Goal: Information Seeking & Learning: Learn about a topic

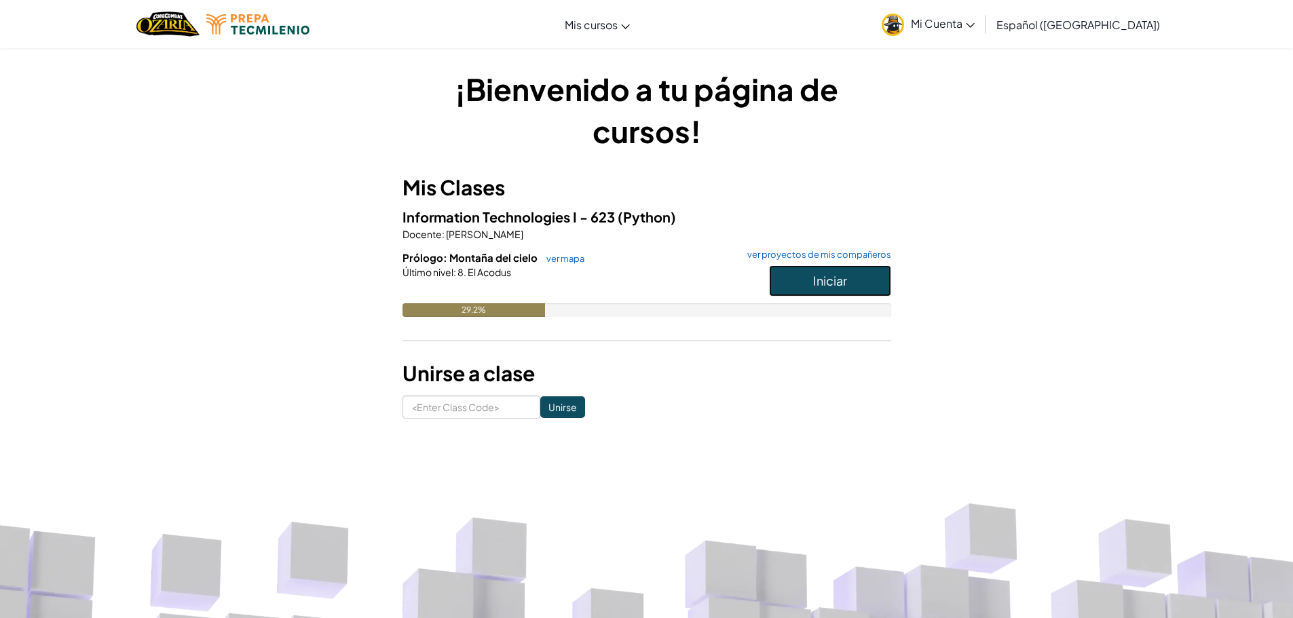
click at [800, 287] on button "Iniciar" at bounding box center [830, 280] width 122 height 31
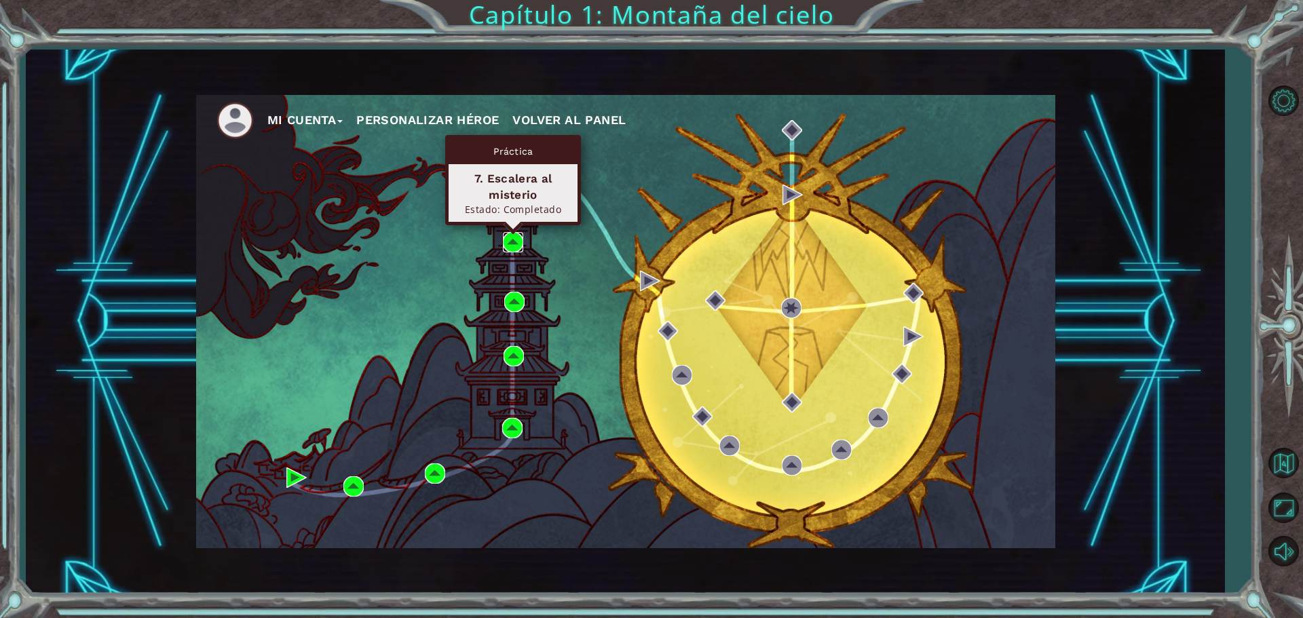
click at [512, 243] on img at bounding box center [513, 242] width 20 height 20
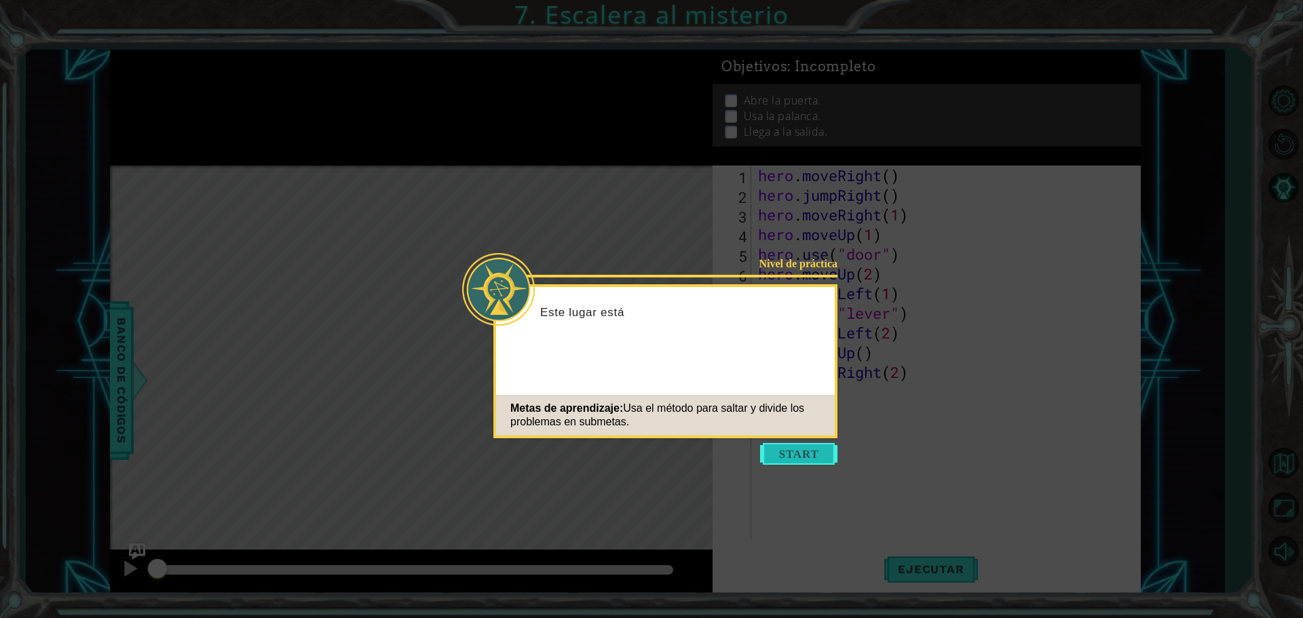
click at [821, 451] on button "Start" at bounding box center [798, 454] width 77 height 22
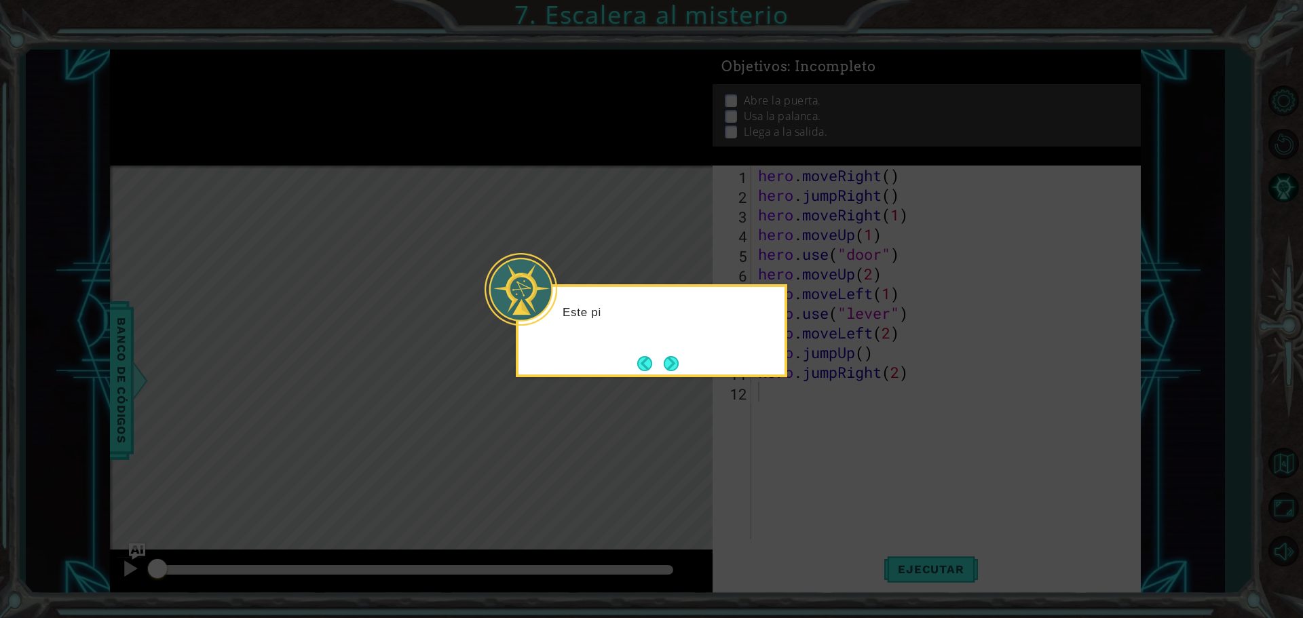
drag, startPoint x: 821, startPoint y: 451, endPoint x: 742, endPoint y: 391, distance: 99.4
click at [742, 391] on icon at bounding box center [651, 309] width 1303 height 618
click at [658, 366] on button "Back" at bounding box center [650, 363] width 26 height 15
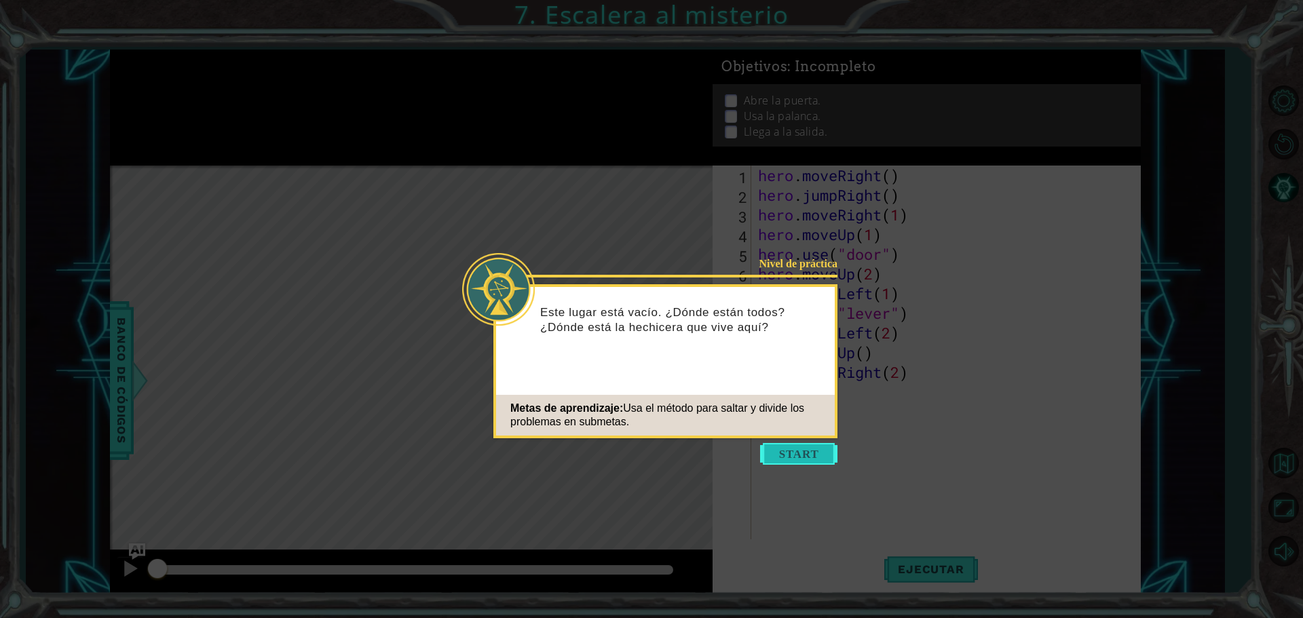
click at [776, 462] on button "Start" at bounding box center [798, 454] width 77 height 22
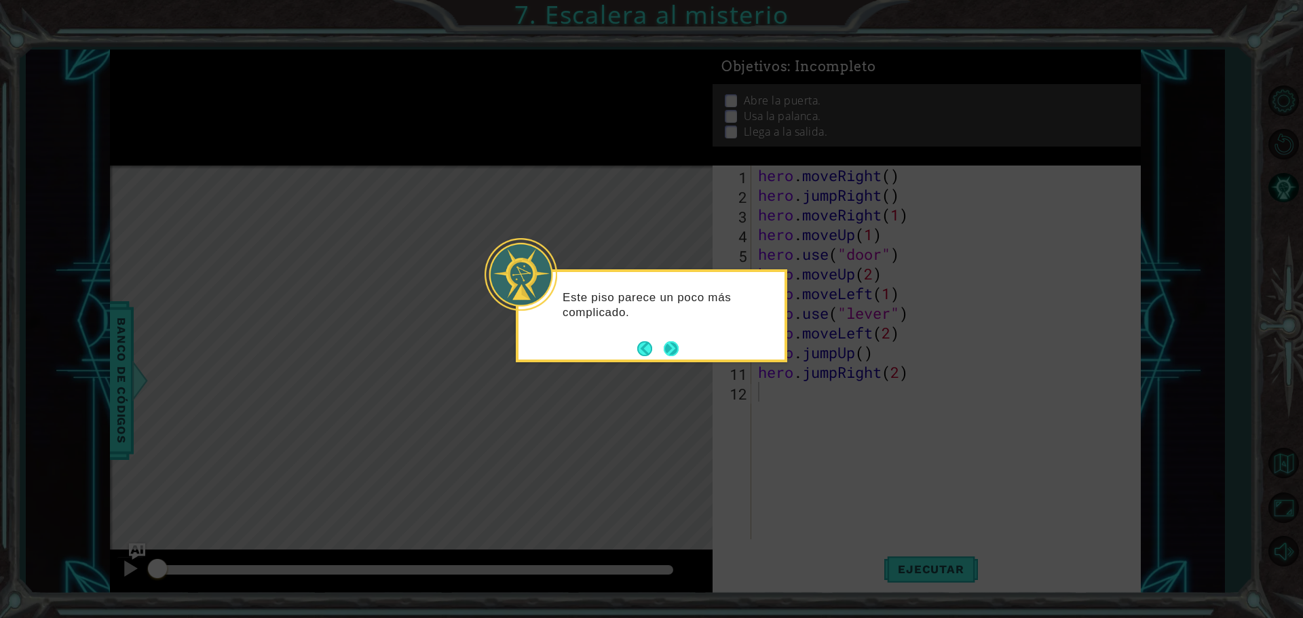
click at [664, 352] on button "Next" at bounding box center [671, 348] width 15 height 15
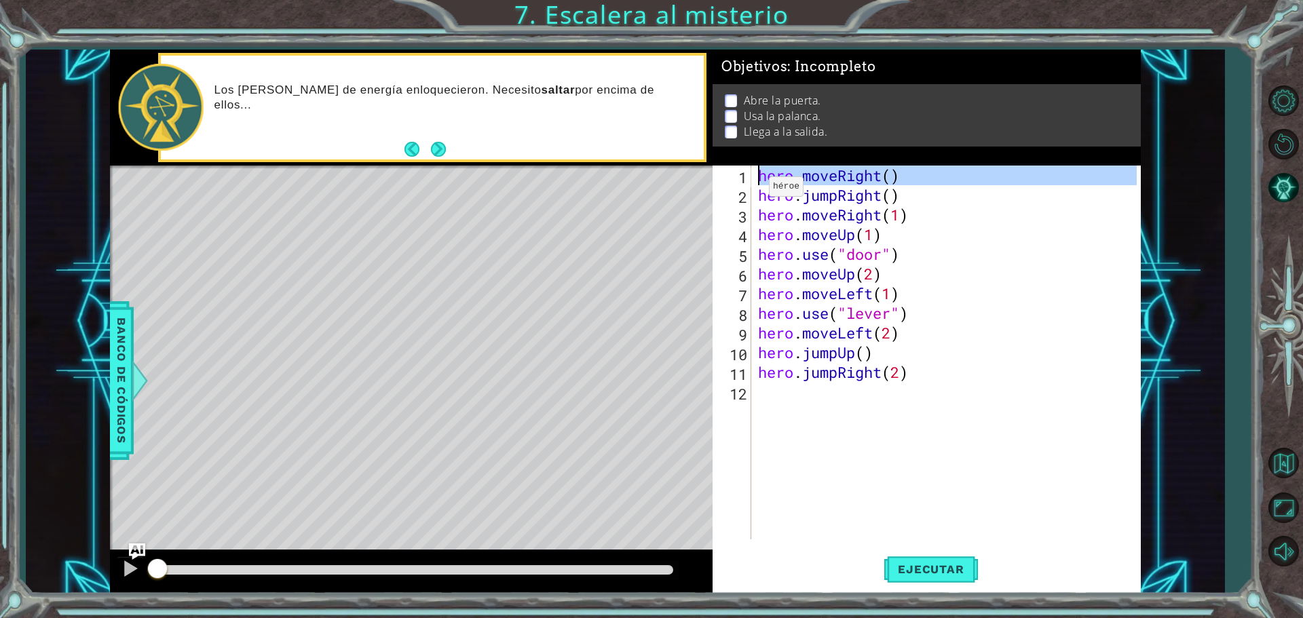
click at [748, 172] on div "1" at bounding box center [733, 178] width 36 height 20
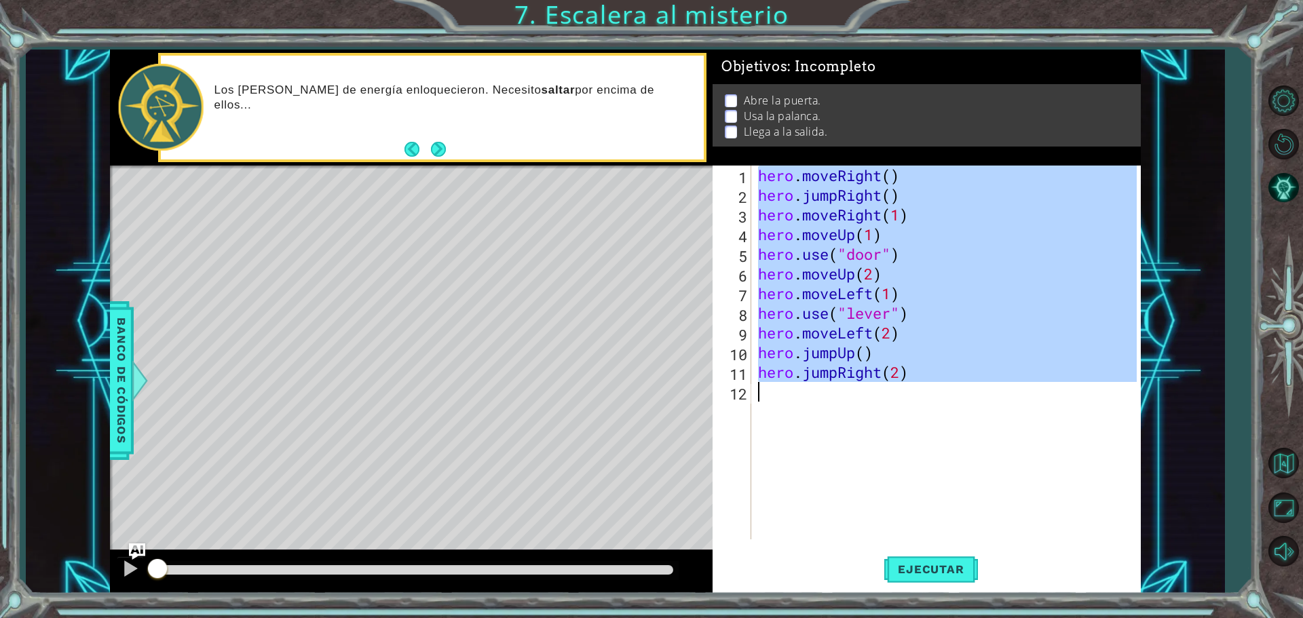
drag, startPoint x: 748, startPoint y: 172, endPoint x: 1005, endPoint y: 417, distance: 355.3
click at [1005, 417] on div "hero.moveRight() 1 2 3 4 5 6 7 8 9 10 11 12 hero . moveRight ( ) hero . jumpRig…" at bounding box center [925, 353] width 424 height 374
type textarea "hero.jumpRight(2)"
click at [899, 566] on span "Ejecutar" at bounding box center [930, 570] width 93 height 14
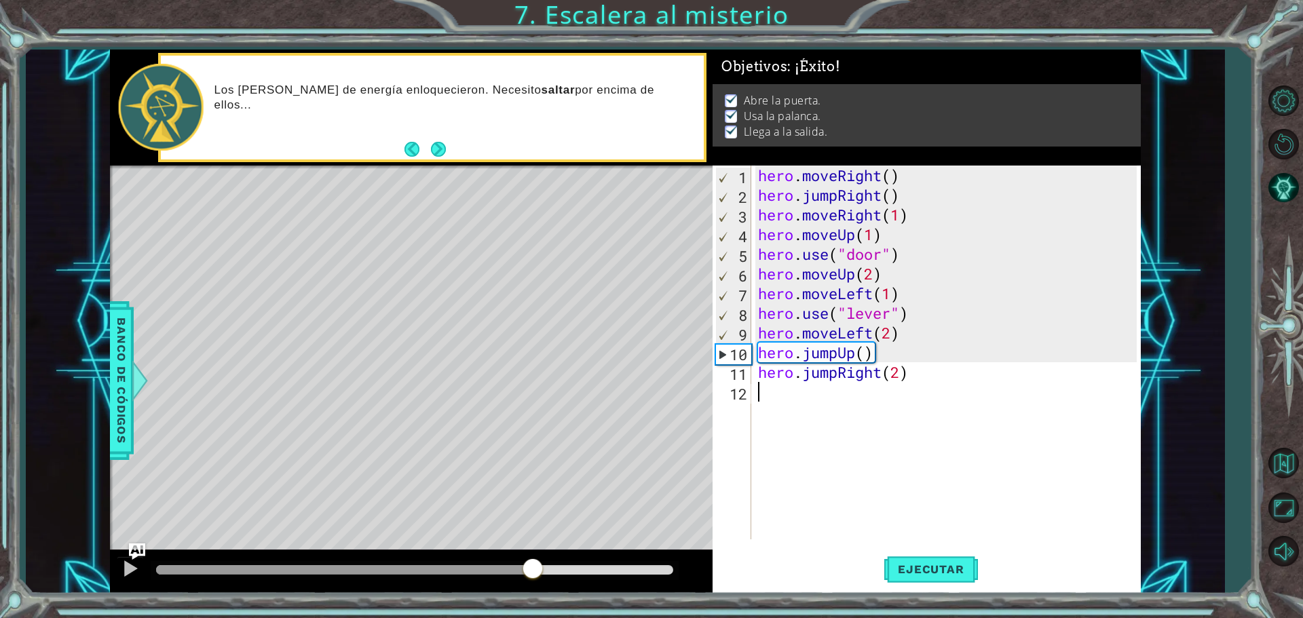
drag, startPoint x: 187, startPoint y: 560, endPoint x: 531, endPoint y: 609, distance: 348.3
click at [531, 609] on div "1 ההההההההההההההההההההההההההההההההההההההההההההההההההההההההההההההההההההההההההההה…" at bounding box center [651, 309] width 1303 height 618
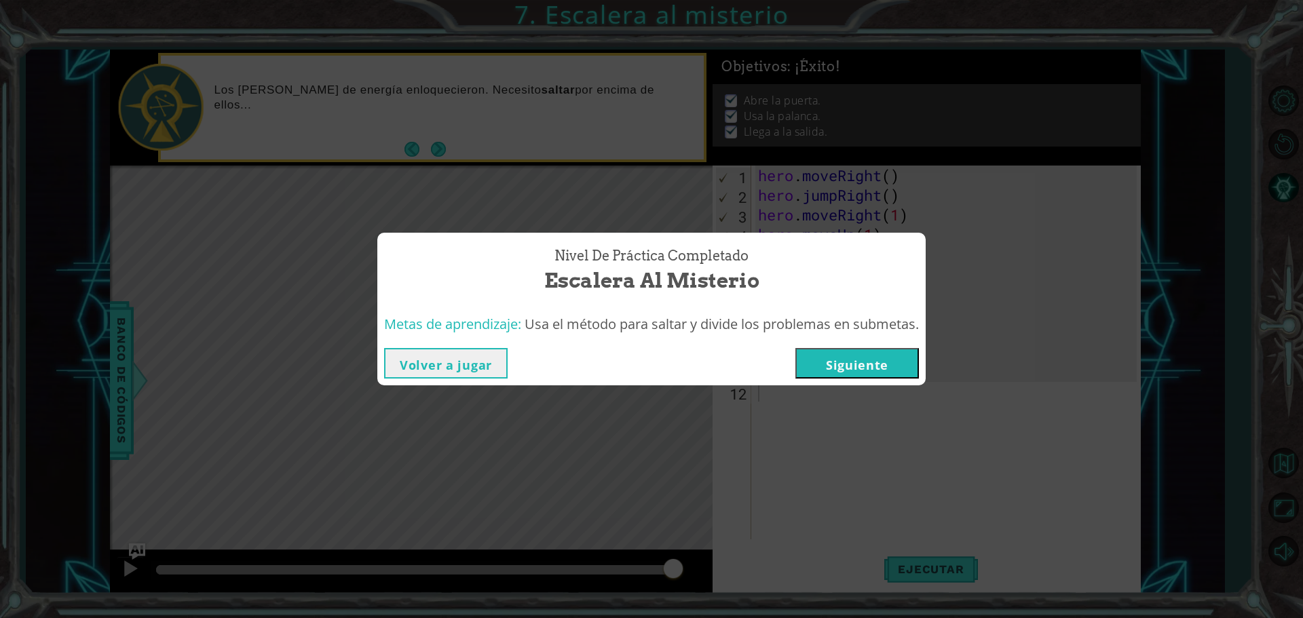
click at [846, 362] on button "Siguiente" at bounding box center [858, 363] width 124 height 31
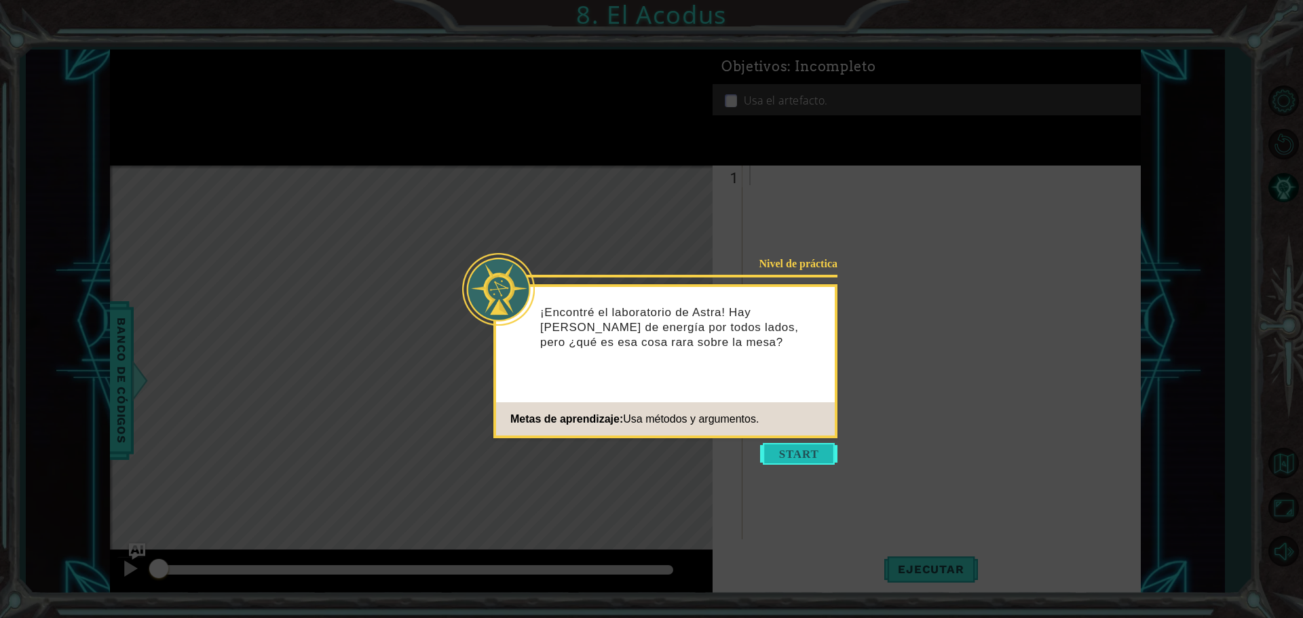
click at [832, 457] on button "Start" at bounding box center [798, 454] width 77 height 22
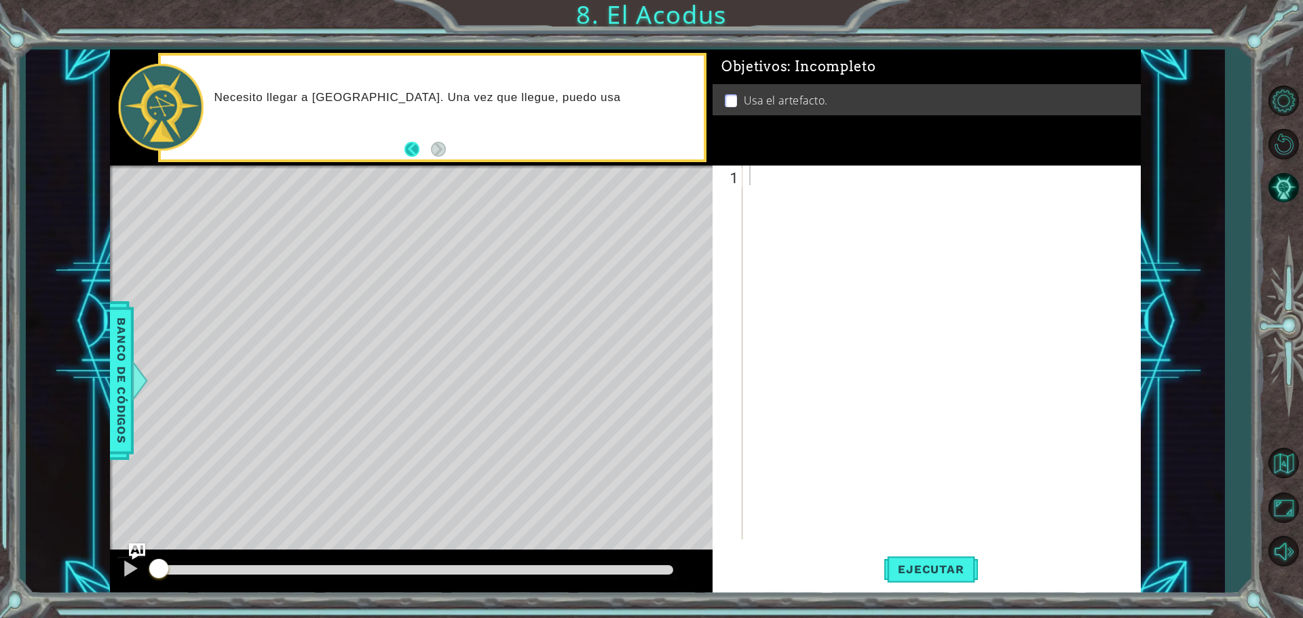
click at [429, 147] on button "Back" at bounding box center [418, 149] width 26 height 15
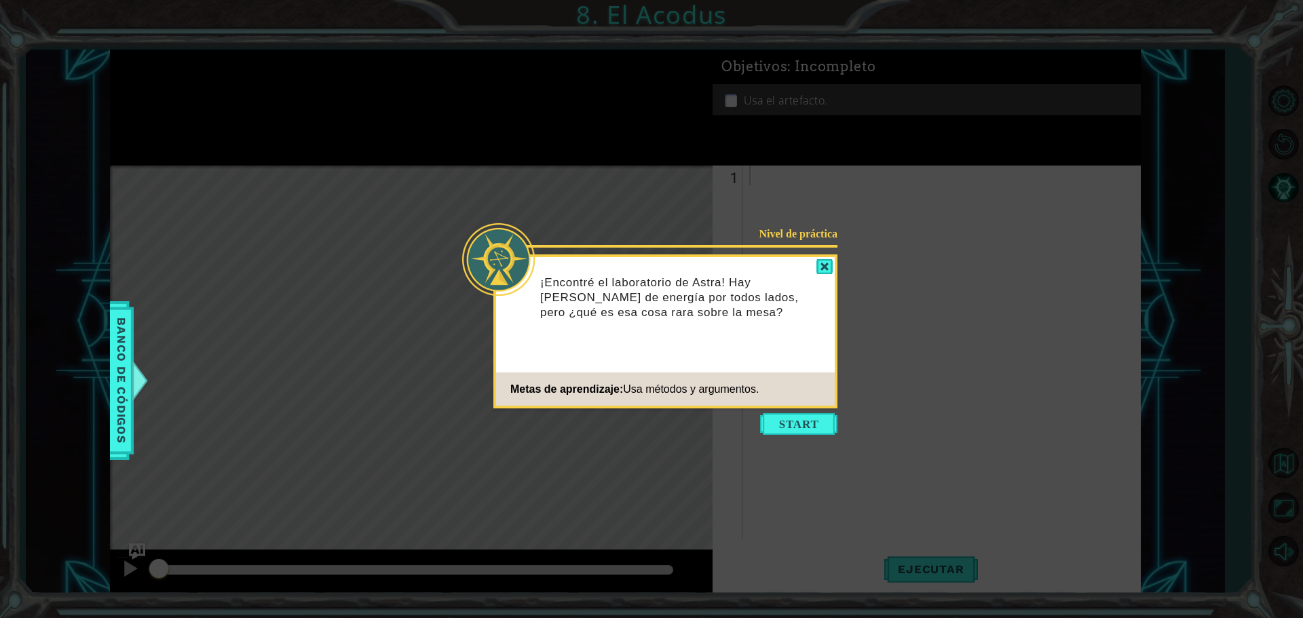
click at [760, 412] on icon at bounding box center [651, 309] width 1303 height 618
click at [768, 417] on button "Start" at bounding box center [798, 424] width 77 height 22
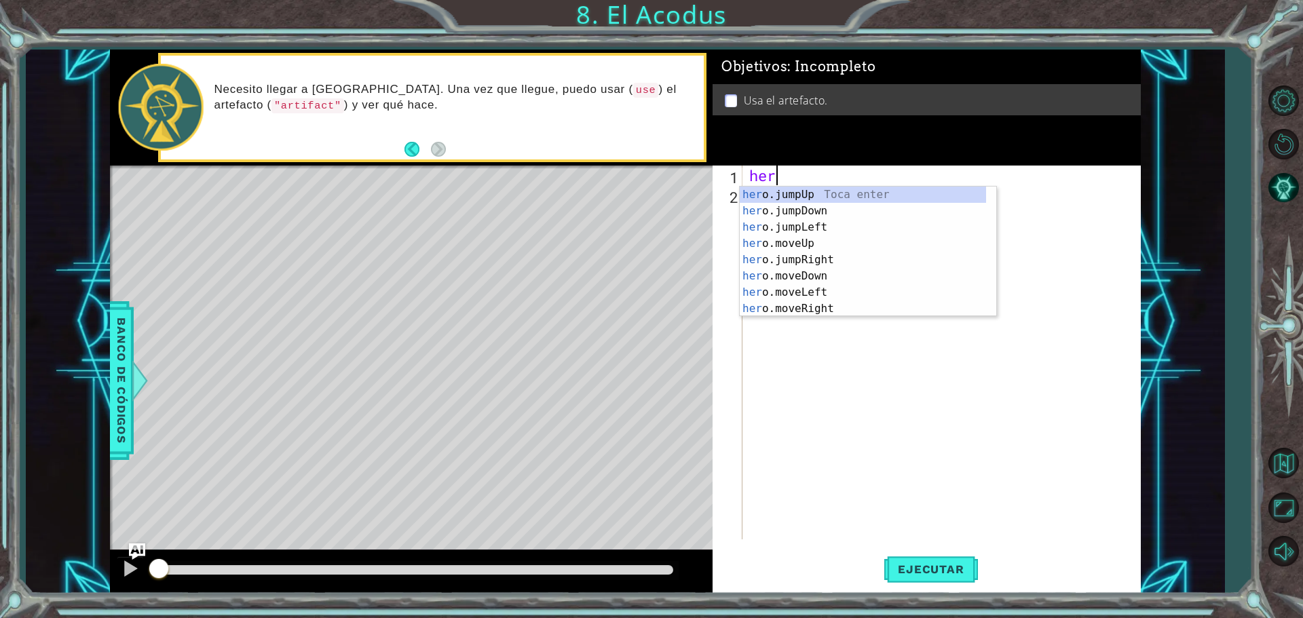
scroll to position [0, 1]
click at [770, 261] on div "hero .jumpUp Toca enter hero .jumpDown Toca enter hero .jumpLeft Toca enter her…" at bounding box center [863, 268] width 246 height 163
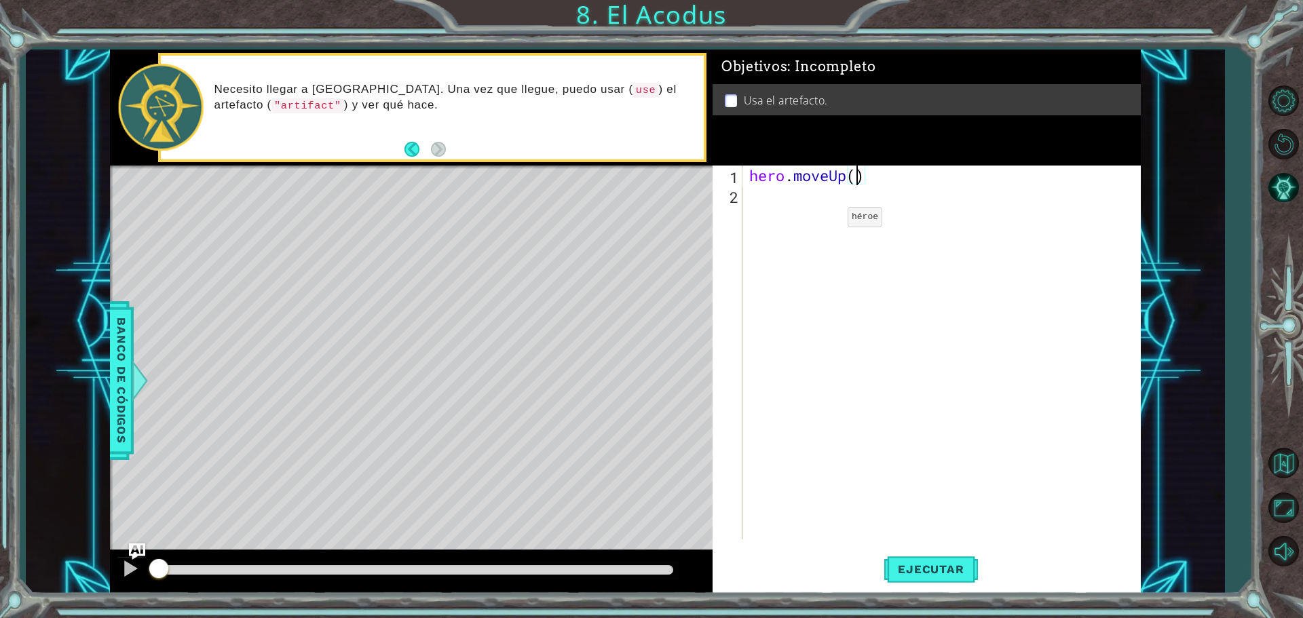
type textarea "hero.moveUp(2)"
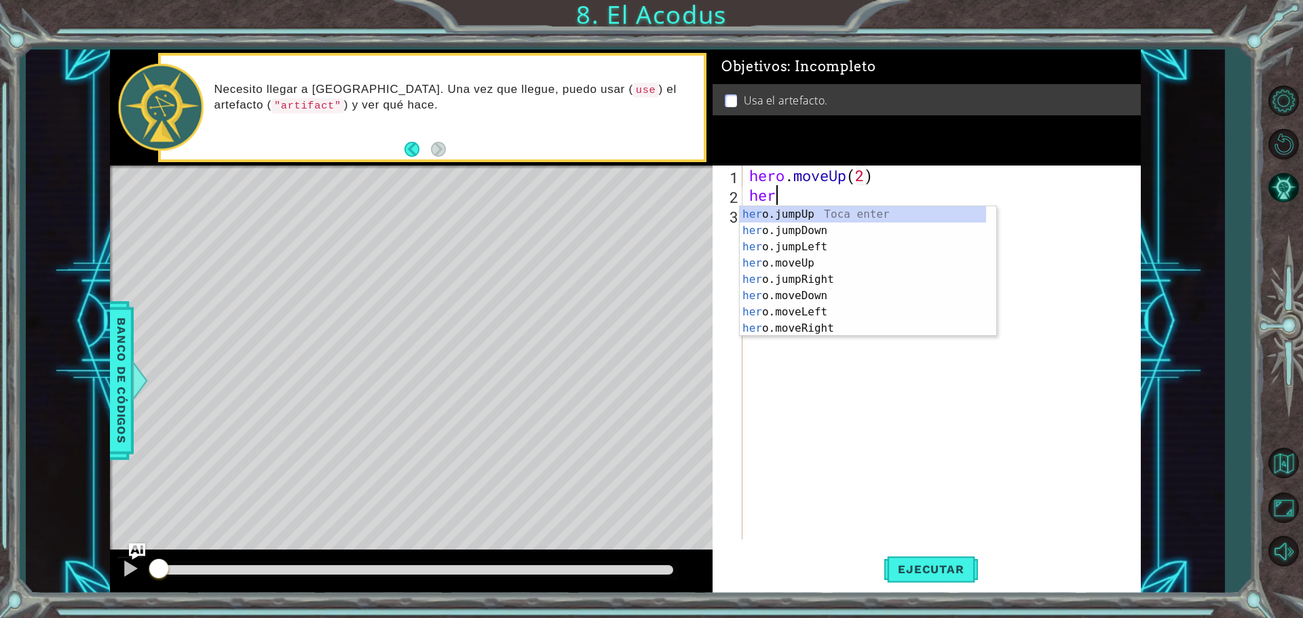
type textarea "hero"
click at [811, 248] on div "hero .jumpUp Toca enter hero .jumpDown Toca enter hero .jumpLeft Toca enter her…" at bounding box center [863, 287] width 246 height 163
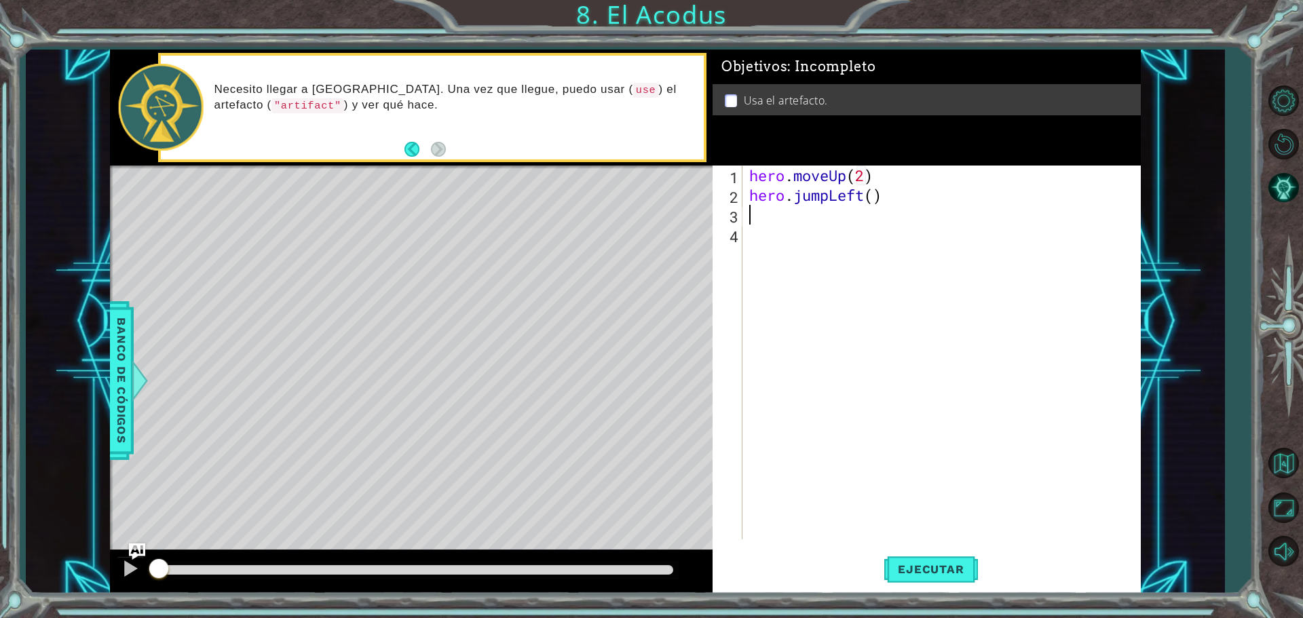
type textarea "hero.jumpLeft()"
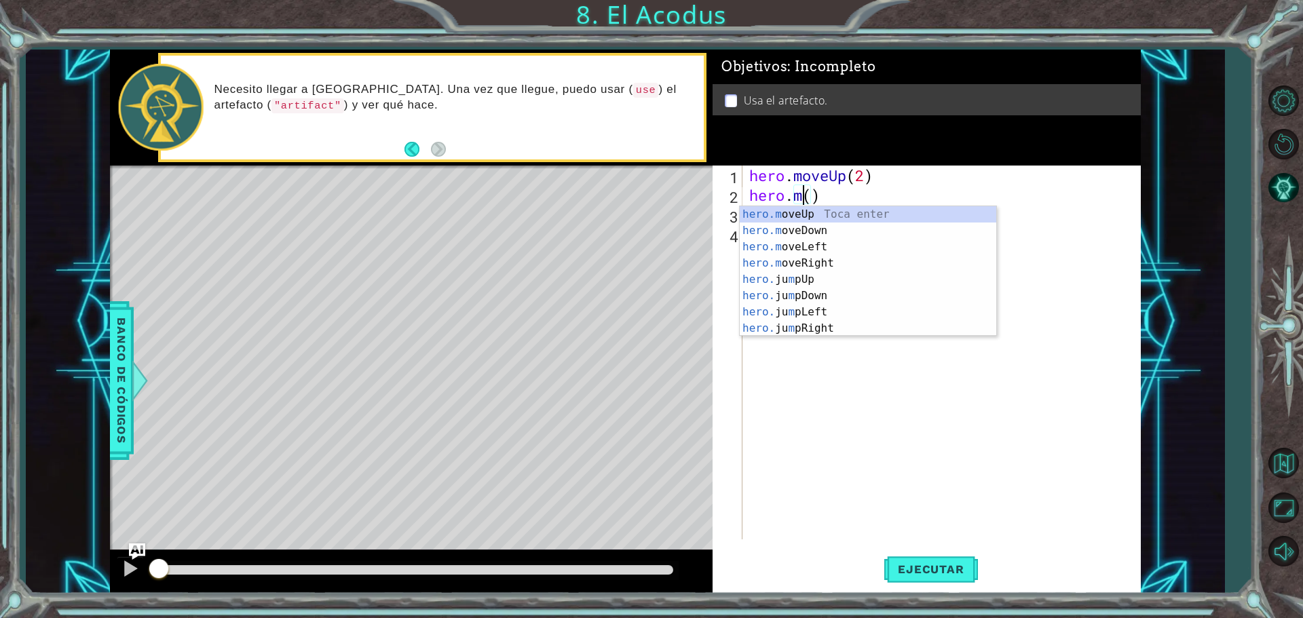
type textarea "[DOMAIN_NAME]()"
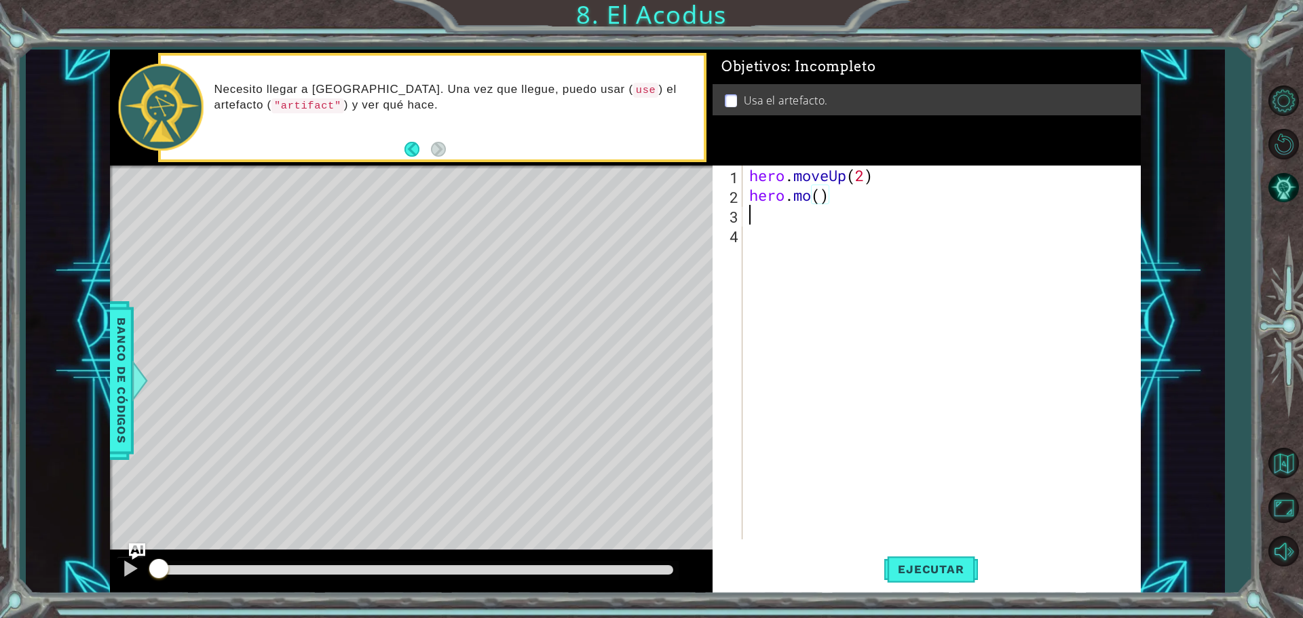
scroll to position [0, 0]
type textarea "[DOMAIN_NAME]()"
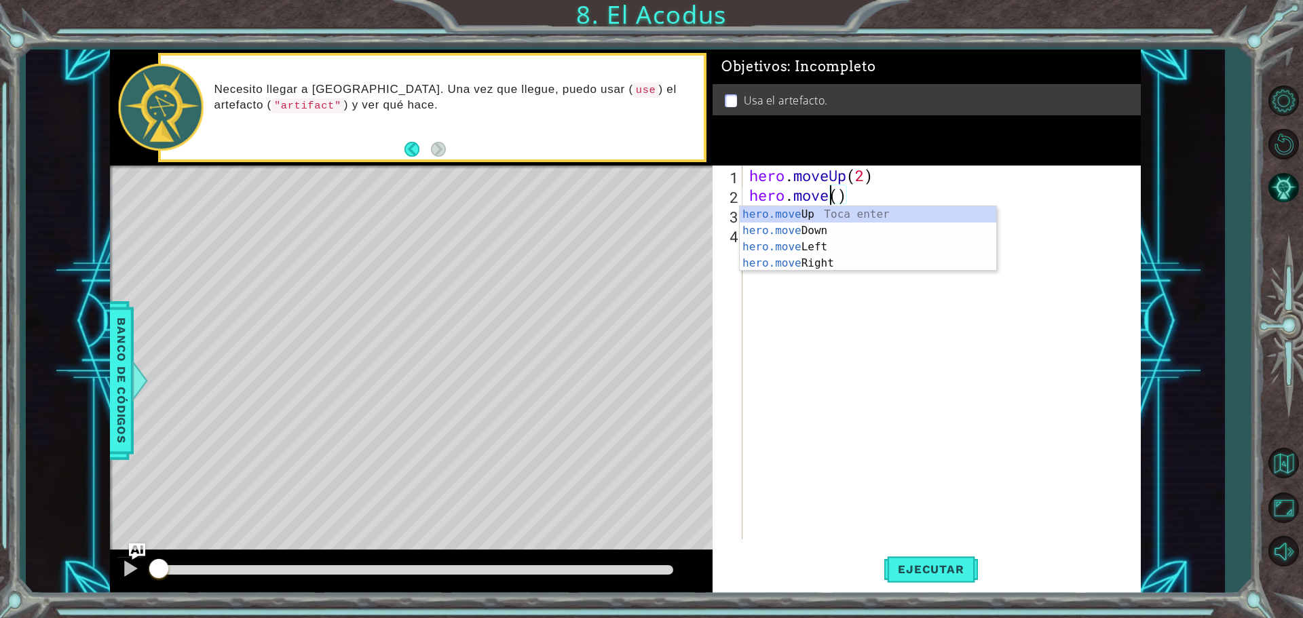
scroll to position [0, 4]
type textarea "hero.moveLeft(1)"
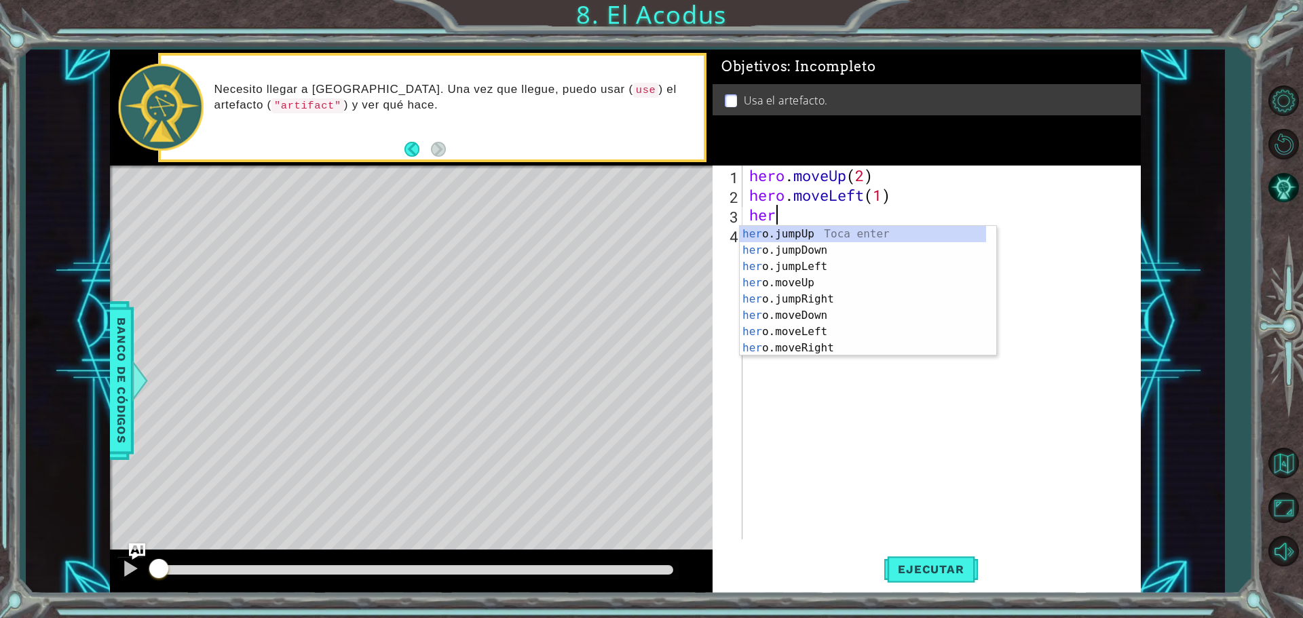
scroll to position [0, 1]
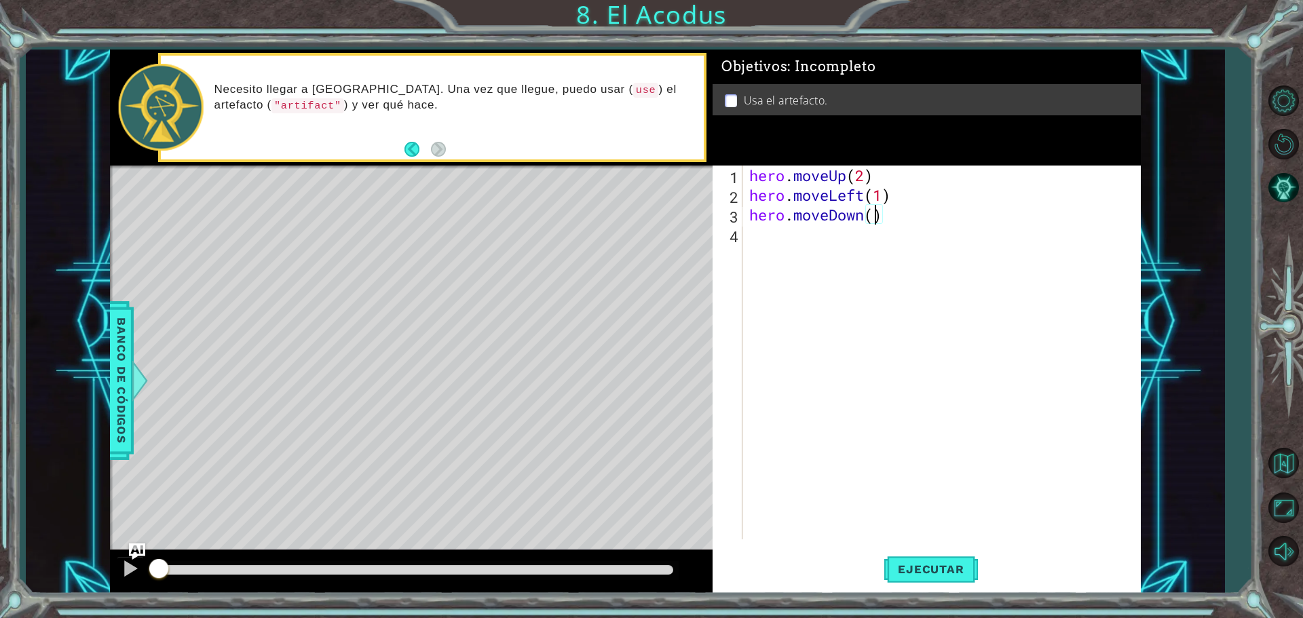
type textarea "hero.moveDown(2)"
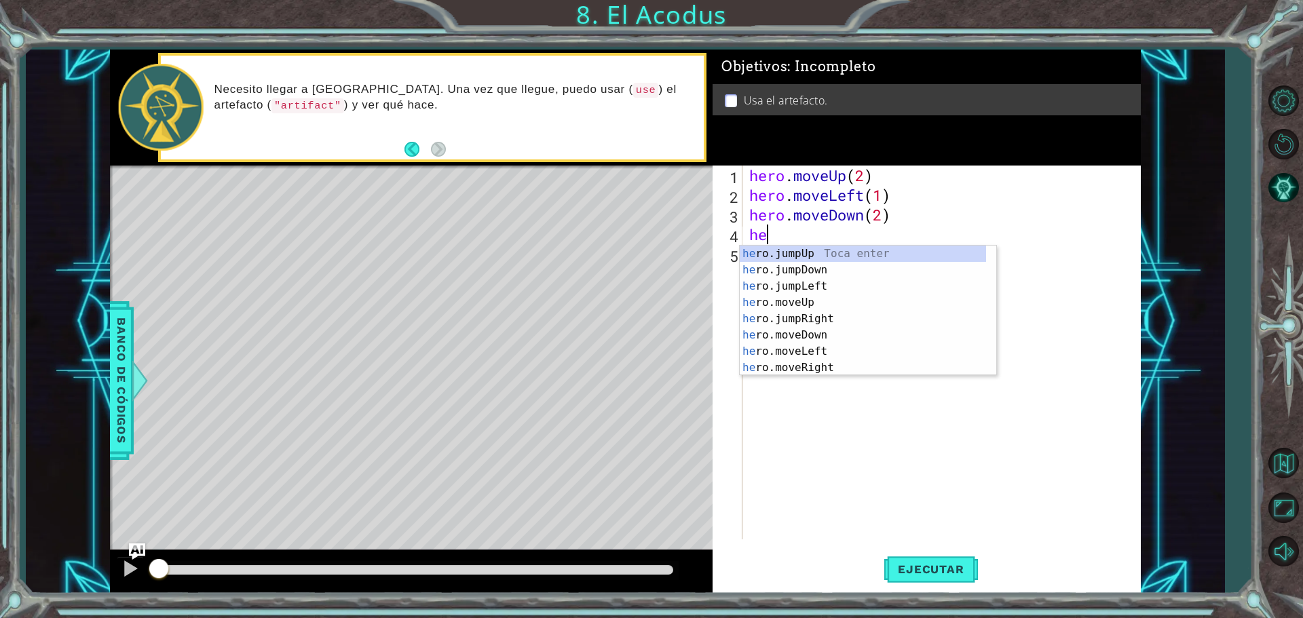
type textarea "hero"
click at [898, 283] on div "hero .jumpUp Toca enter hero .jumpDown Toca enter hero .jumpLeft Toca enter her…" at bounding box center [863, 327] width 246 height 163
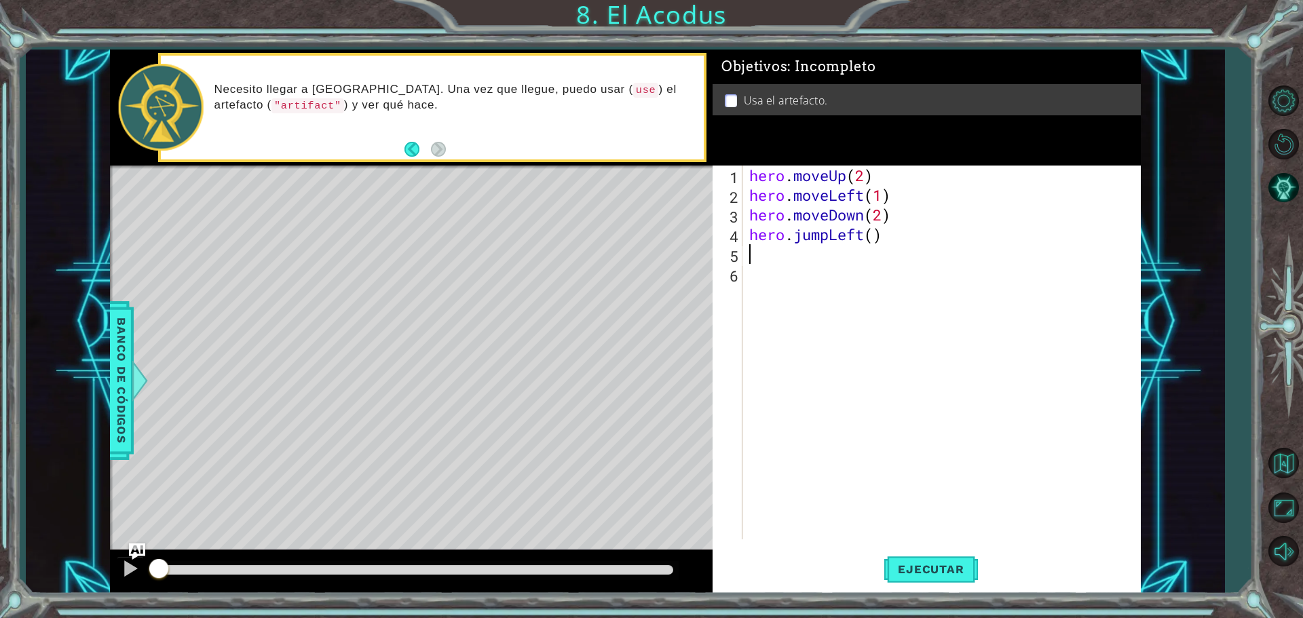
scroll to position [0, 0]
click at [875, 235] on div "hero . moveUp ( 2 ) hero . moveLeft ( 1 ) hero . moveDown ( 2 ) hero . jumpLeft…" at bounding box center [945, 372] width 397 height 413
type textarea "hero.jumpLeft(2)"
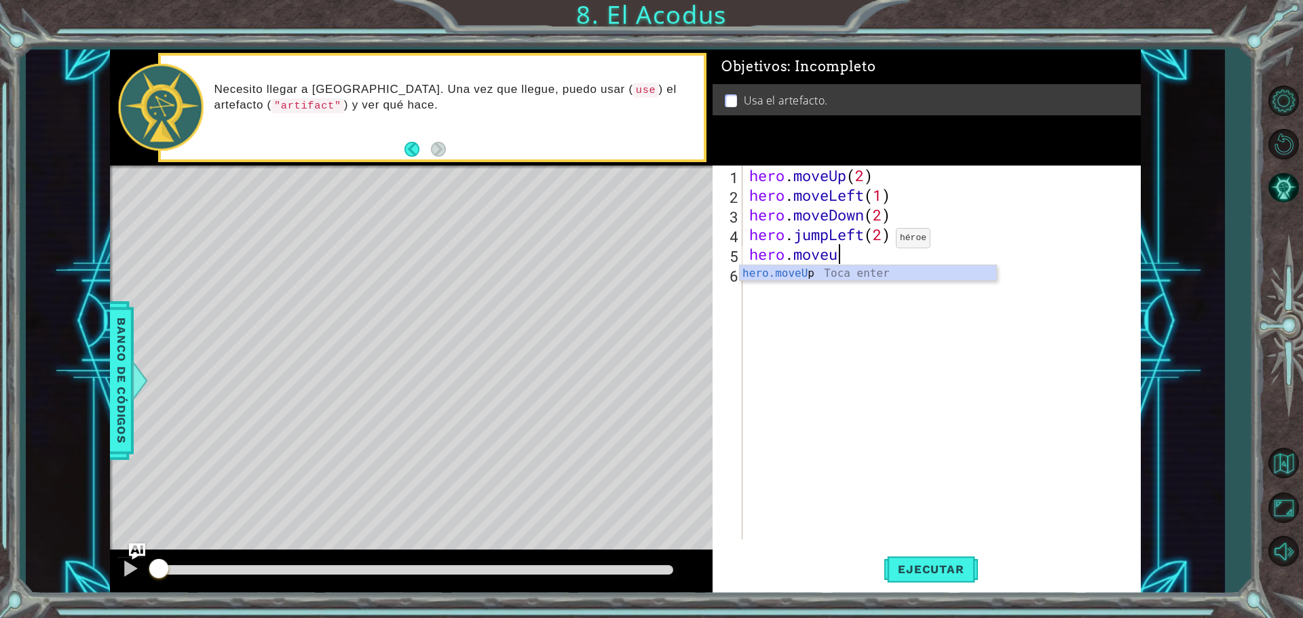
scroll to position [0, 3]
type textarea "hero.moveUp(2)"
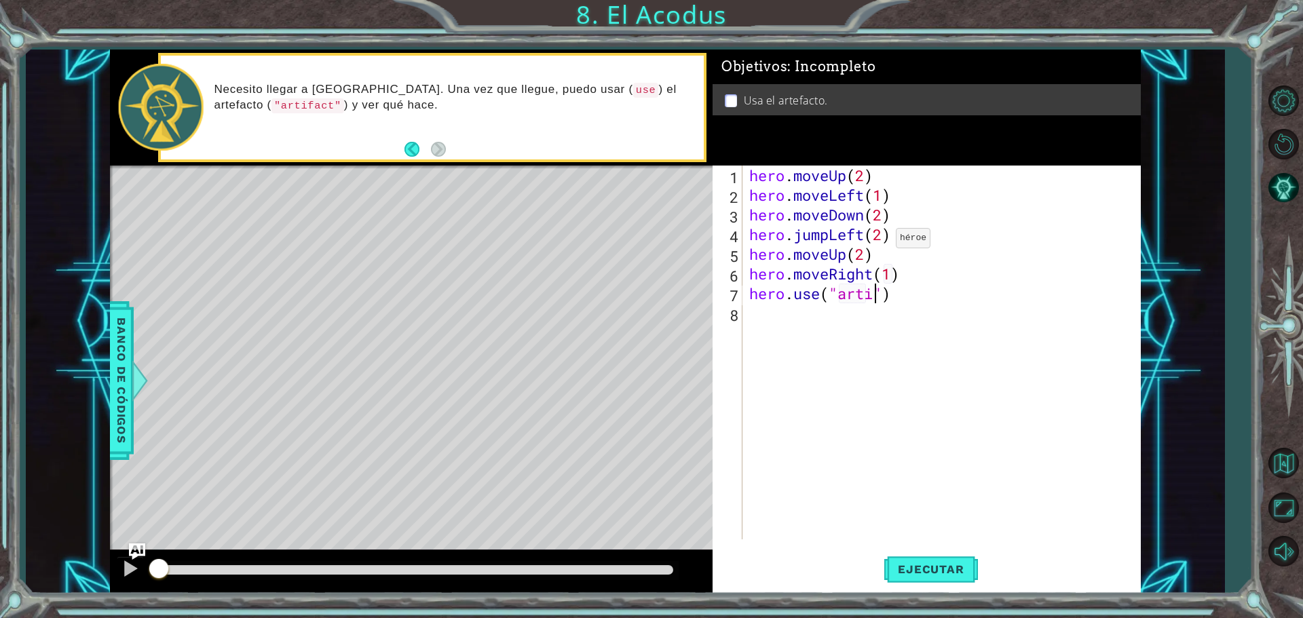
scroll to position [0, 6]
type textarea "hero.use("artifact")"
click at [929, 574] on span "Ejecutar" at bounding box center [930, 570] width 93 height 14
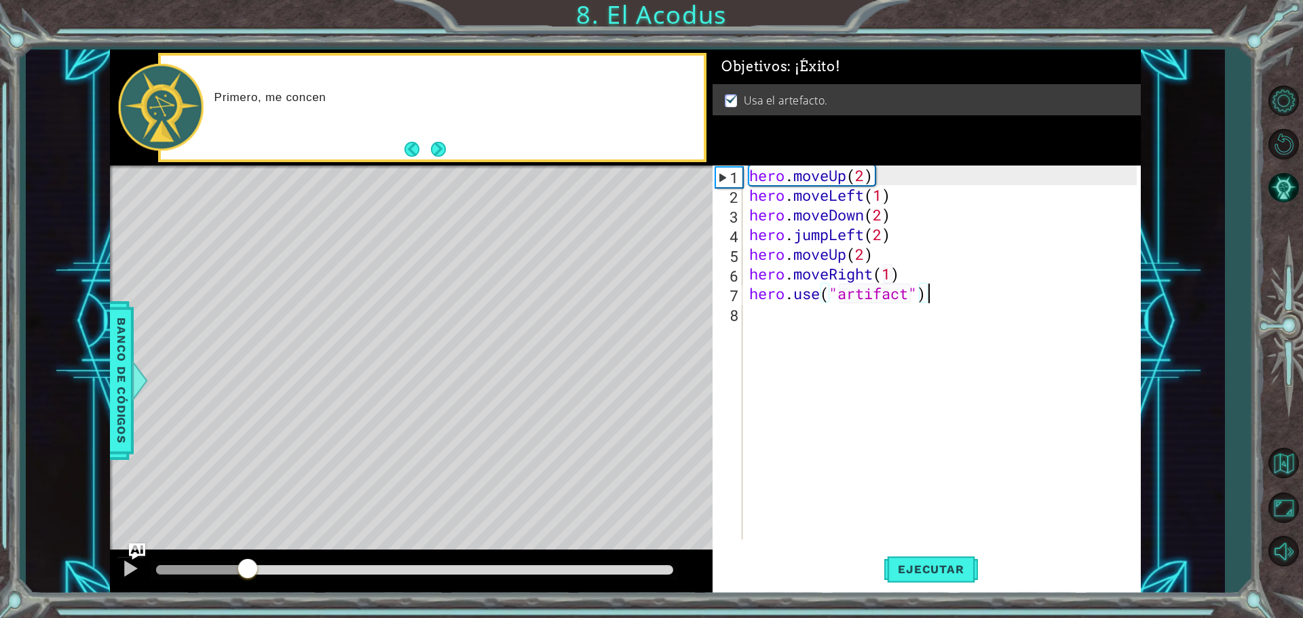
drag, startPoint x: 198, startPoint y: 561, endPoint x: 443, endPoint y: 569, distance: 244.5
click at [260, 569] on div at bounding box center [248, 570] width 24 height 24
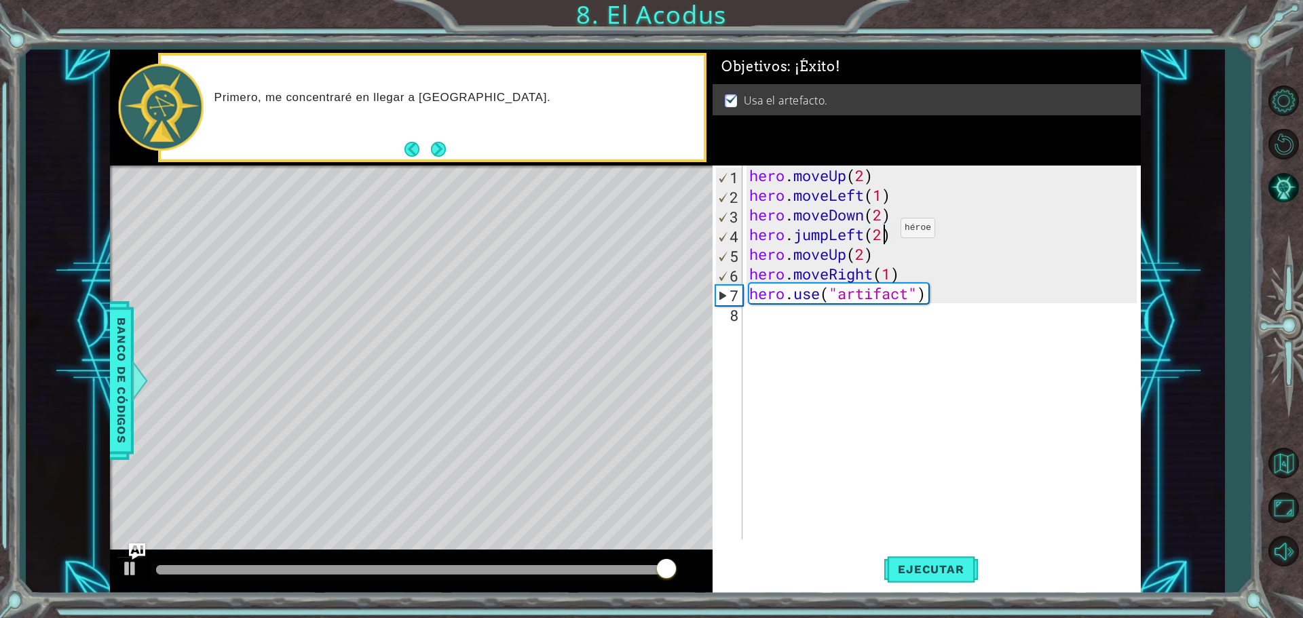
click at [880, 231] on div "hero . moveUp ( 2 ) hero . moveLeft ( 1 ) hero . moveDown ( 2 ) hero . jumpLeft…" at bounding box center [945, 372] width 397 height 413
type textarea "hero.jumpLeft(2)"
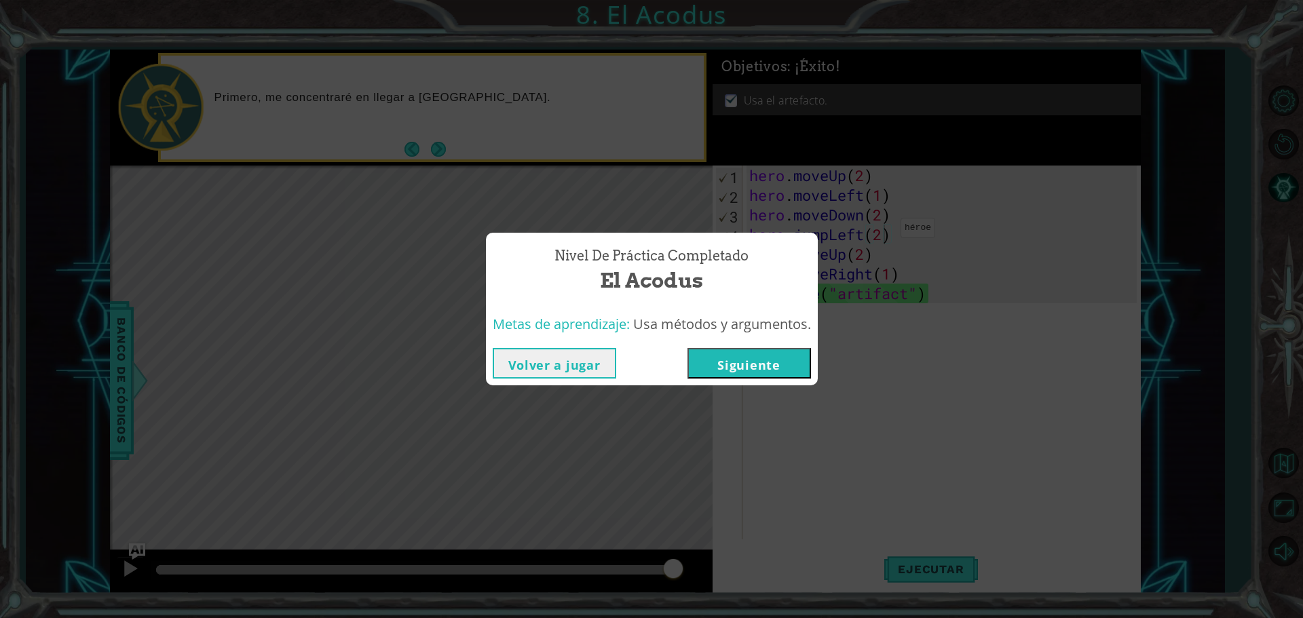
click at [772, 360] on button "Siguiente" at bounding box center [750, 363] width 124 height 31
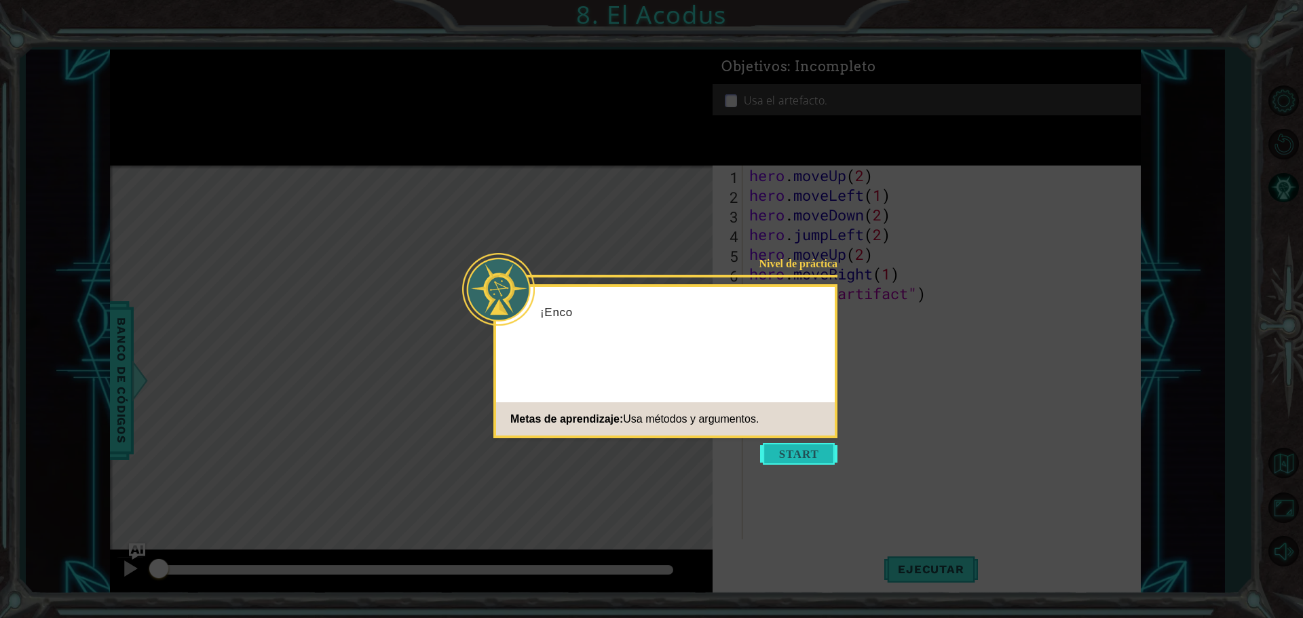
click at [794, 462] on button "Start" at bounding box center [798, 454] width 77 height 22
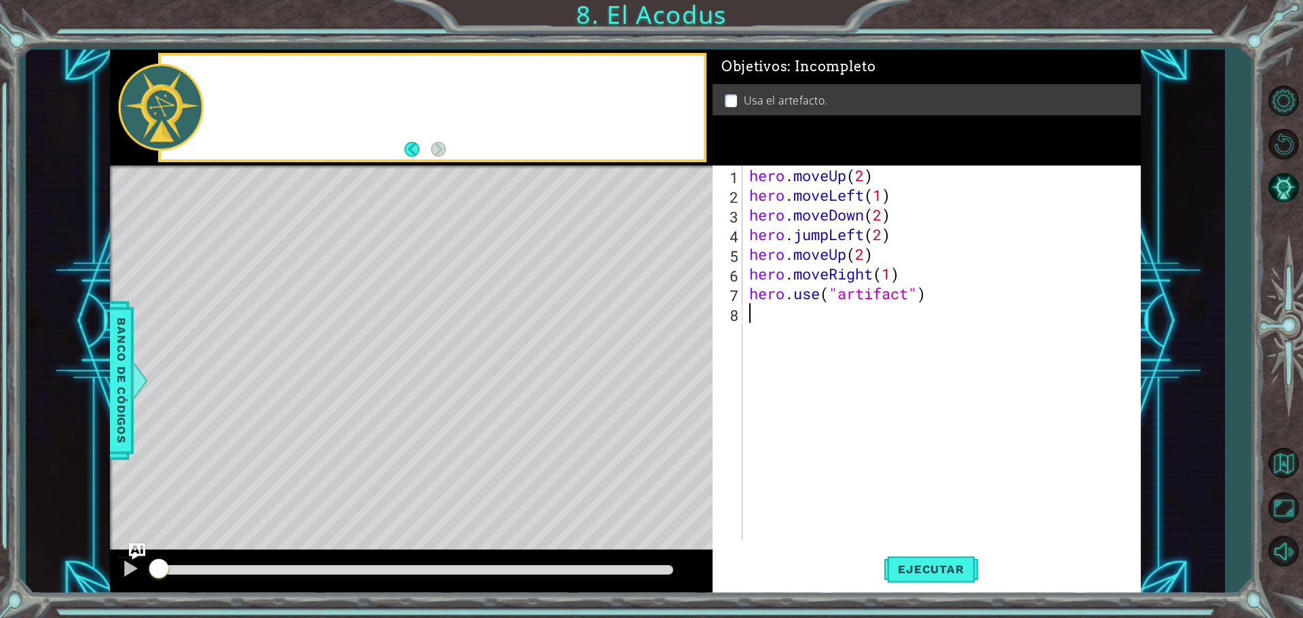
click at [798, 451] on div "hero . moveUp ( 2 ) hero . moveLeft ( 1 ) hero . moveDown ( 2 ) hero . jumpLeft…" at bounding box center [945, 372] width 397 height 413
click at [865, 230] on div "hero . moveUp ( 2 ) hero . moveLeft ( 1 ) hero . moveDown ( 2 ) hero . jumpLeft…" at bounding box center [945, 372] width 397 height 413
click at [865, 233] on div "hero . moveUp ( 2 ) hero . moveLeft ( 1 ) hero . moveDown ( 2 ) hero . jumpLeft…" at bounding box center [945, 372] width 397 height 413
click at [866, 236] on div "hero . moveUp ( 2 ) hero . moveLeft ( 1 ) hero . moveDown ( 2 ) hero . jumpLeft…" at bounding box center [945, 372] width 397 height 413
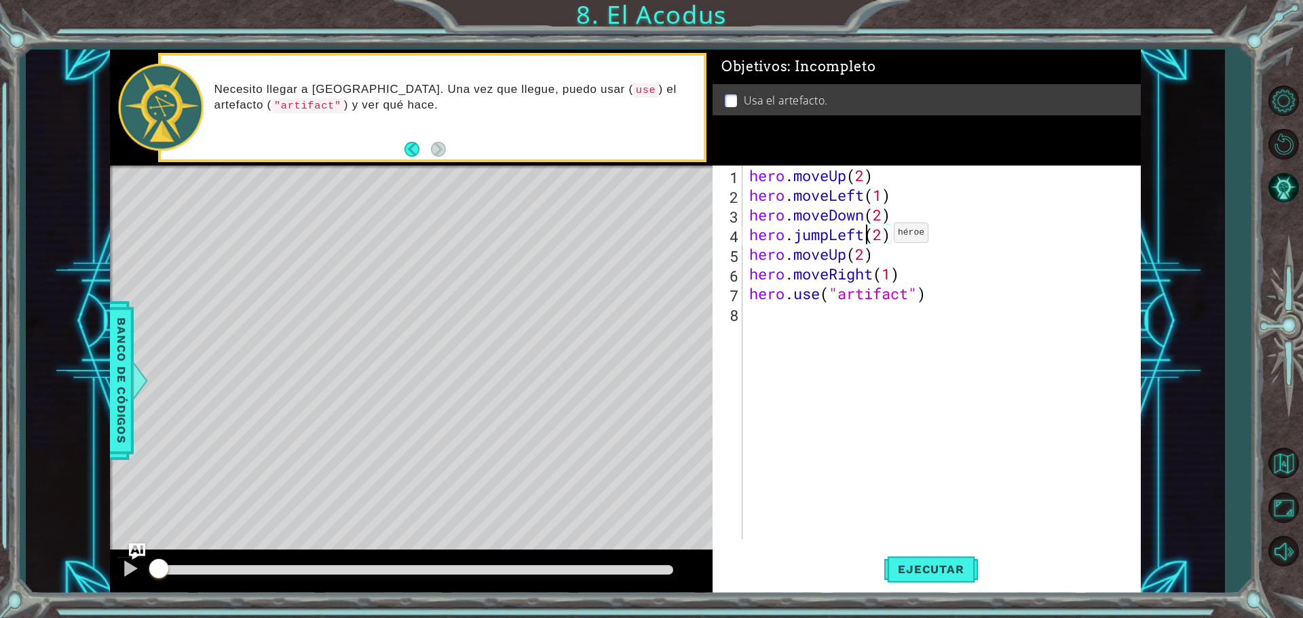
click at [875, 236] on div "hero . moveUp ( 2 ) hero . moveLeft ( 1 ) hero . moveDown ( 2 ) hero . jumpLeft…" at bounding box center [945, 372] width 397 height 413
click at [884, 236] on div "hero . moveUp ( 2 ) hero . moveLeft ( 1 ) hero . moveDown ( 2 ) hero . jumpLeft…" at bounding box center [945, 372] width 397 height 413
type textarea "hero.jumpLeft(1)"
click at [926, 545] on div "hero.jumpLeft(1) 1 2 3 4 5 6 7 8 hero . moveUp ( 2 ) hero . moveLeft ( 1 ) hero…" at bounding box center [927, 380] width 428 height 428
click at [923, 561] on button "Ejecutar" at bounding box center [930, 569] width 93 height 43
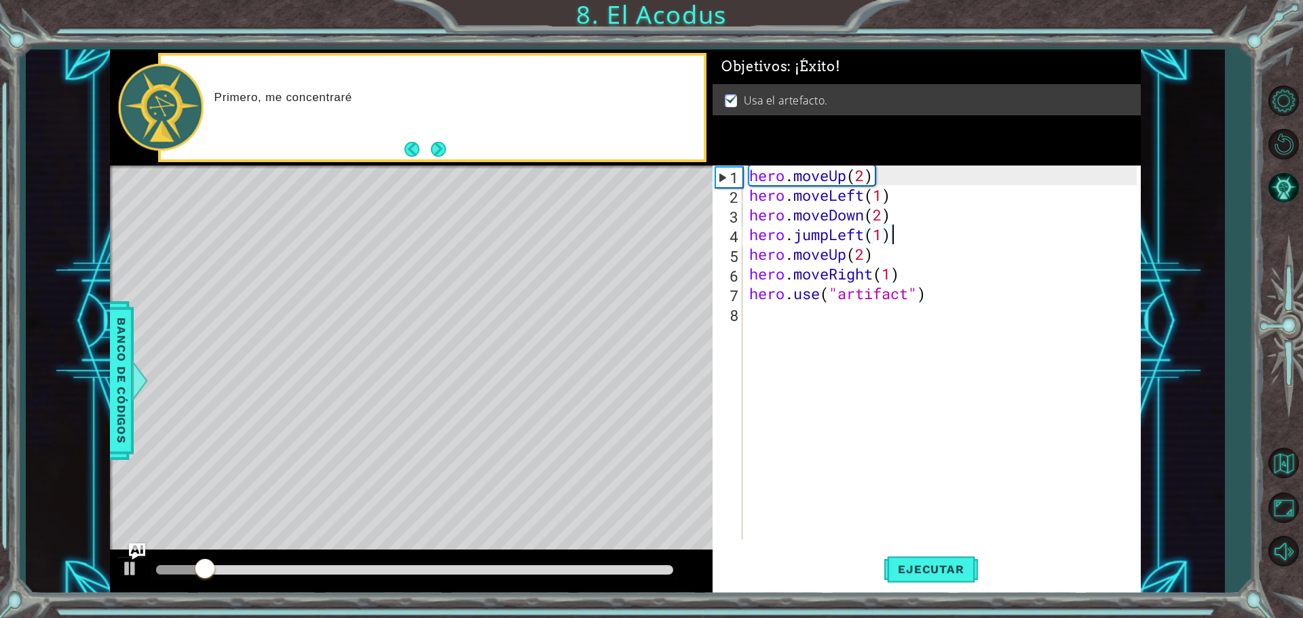
drag, startPoint x: 214, startPoint y: 568, endPoint x: 248, endPoint y: 568, distance: 33.3
click at [217, 568] on div at bounding box center [205, 570] width 24 height 24
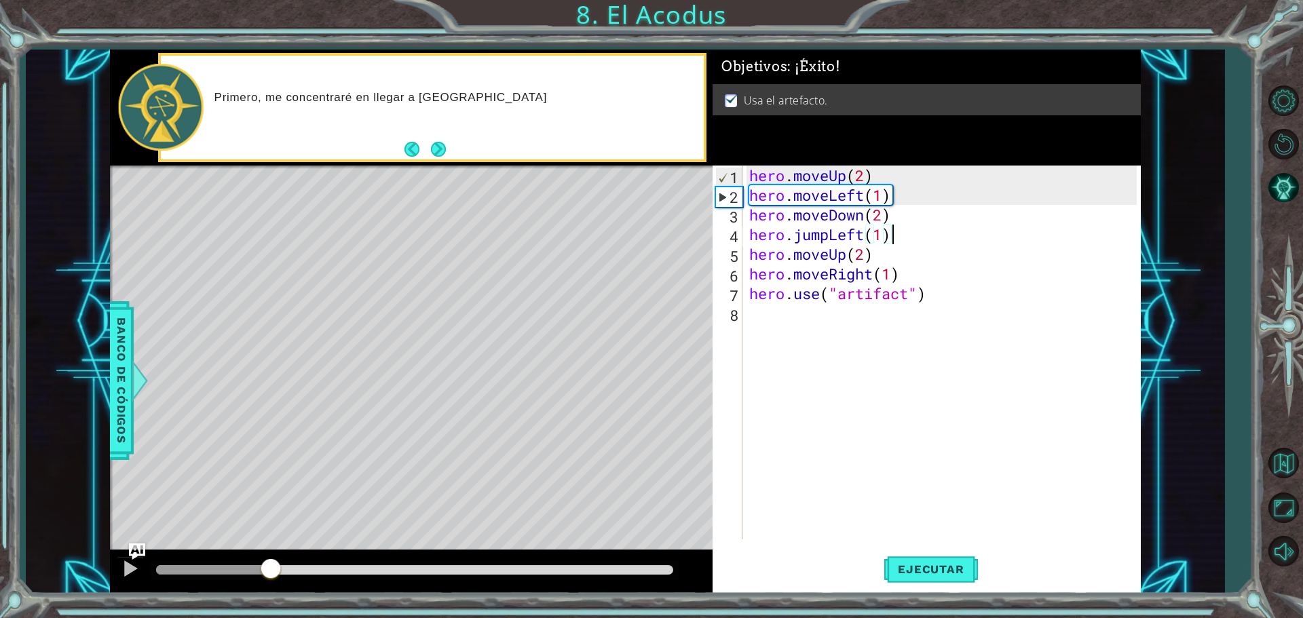
drag, startPoint x: 269, startPoint y: 563, endPoint x: 370, endPoint y: 545, distance: 102.1
click at [370, 545] on div "methods hero moveDown(steps) moveUp(steps) moveLeft(steps) moveRight(steps) use…" at bounding box center [625, 322] width 1031 height 544
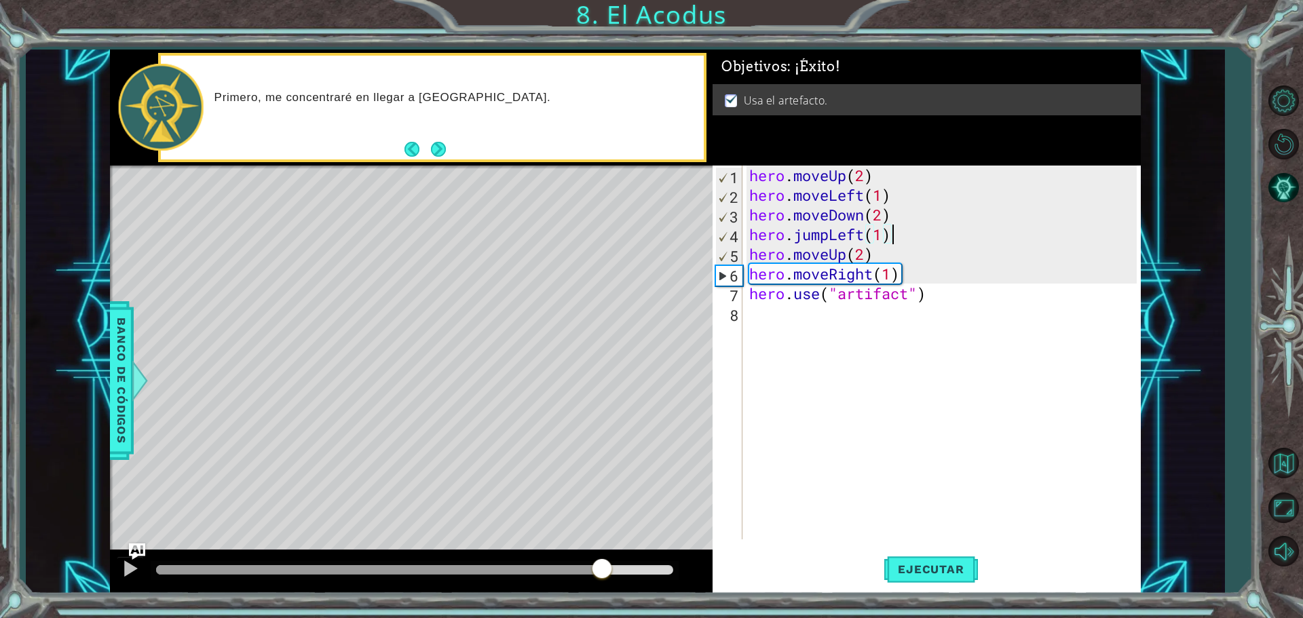
drag, startPoint x: 457, startPoint y: 567, endPoint x: 604, endPoint y: 586, distance: 148.4
click at [604, 586] on div at bounding box center [411, 571] width 603 height 43
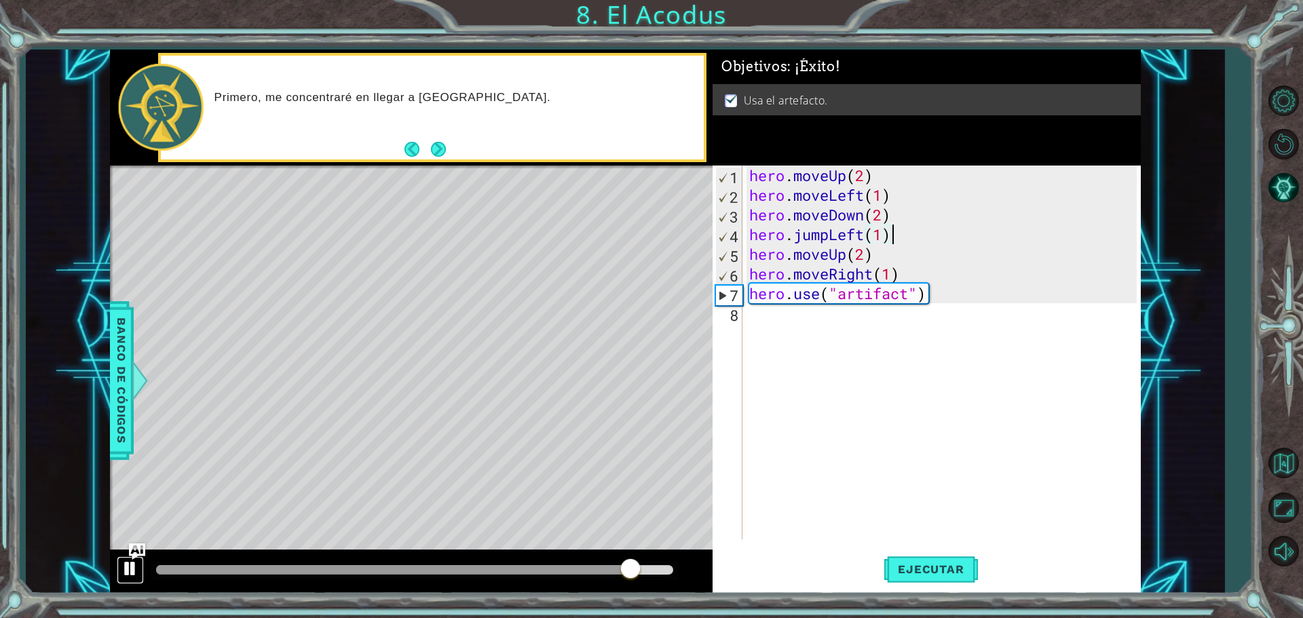
click at [141, 563] on button at bounding box center [130, 571] width 27 height 28
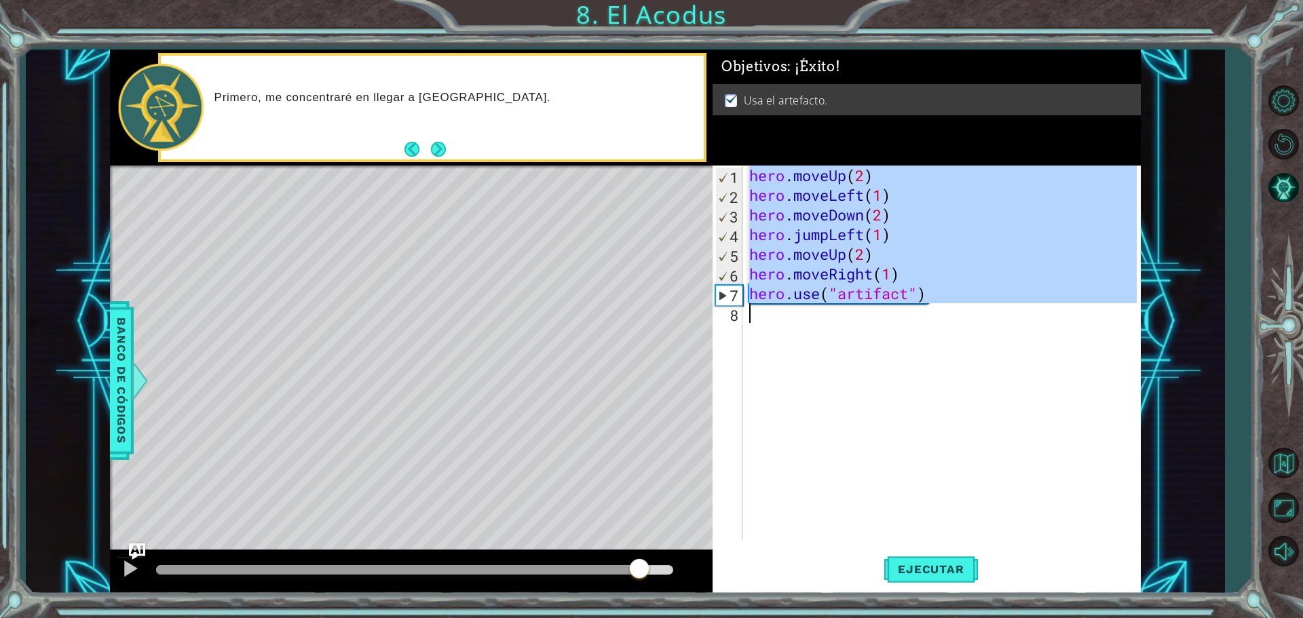
drag, startPoint x: 750, startPoint y: 171, endPoint x: 1125, endPoint y: 337, distance: 409.6
click at [1125, 337] on div "hero . moveUp ( 2 ) hero . moveLeft ( 1 ) hero . moveDown ( 2 ) hero . jumpLeft…" at bounding box center [945, 372] width 397 height 413
type textarea "hero.use("artifact")"
